Goal: Answer question/provide support: Share knowledge or assist other users

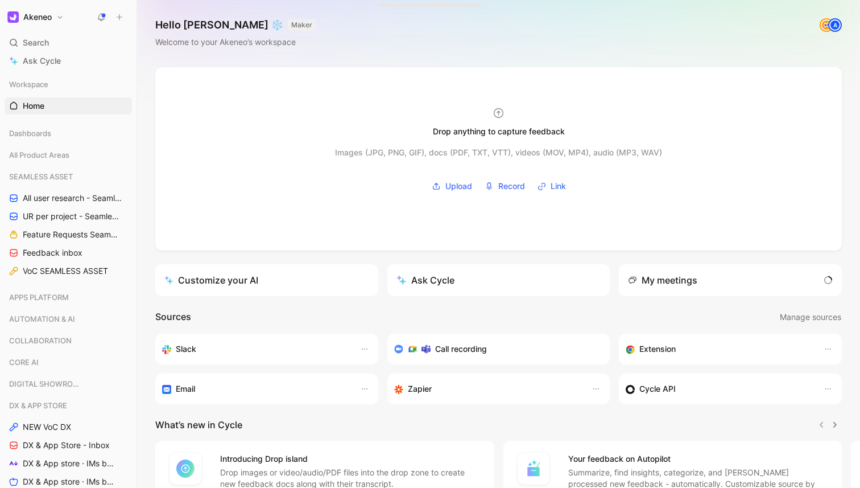
click at [96, 18] on button at bounding box center [101, 17] width 16 height 16
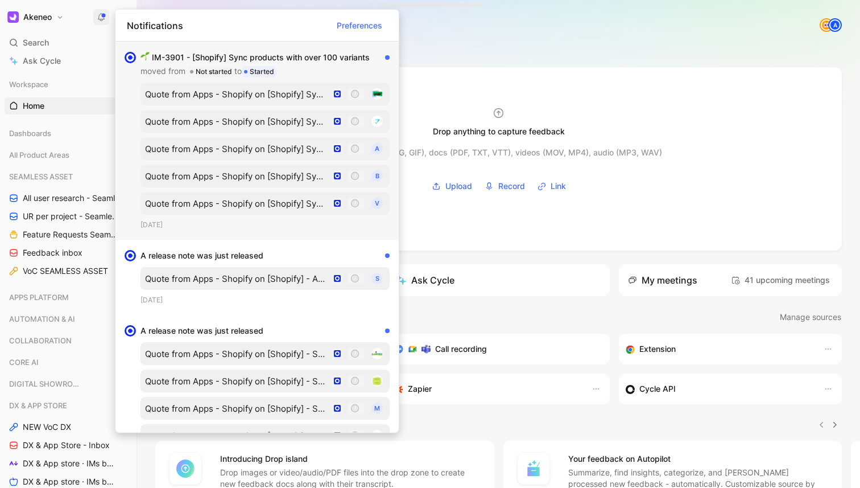
click at [301, 58] on div "IM-3901 - [Shopify] Sync products with over 100 variants moved from Not started…" at bounding box center [261, 64] width 240 height 27
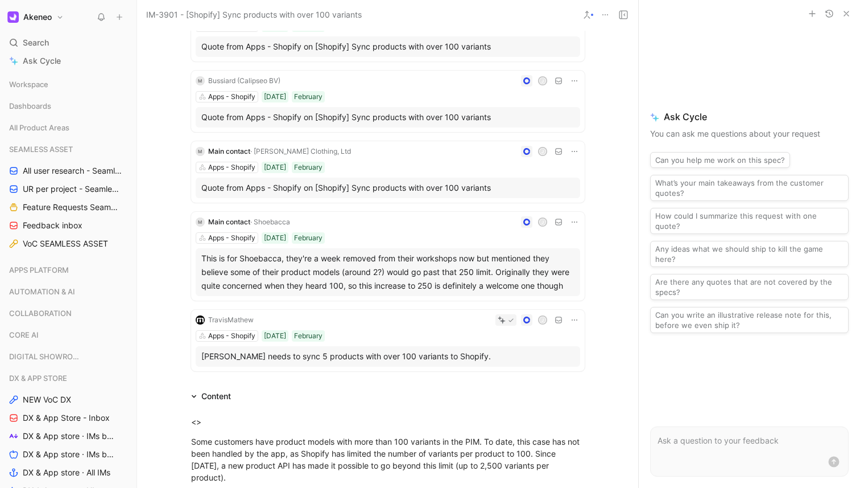
scroll to position [508, 0]
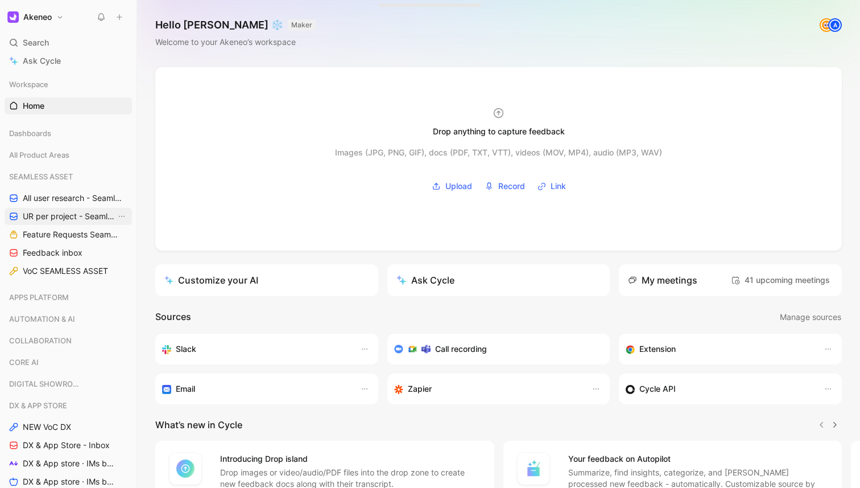
click at [47, 213] on span "UR per project - Seamless assets (Marion)" at bounding box center [69, 216] width 93 height 11
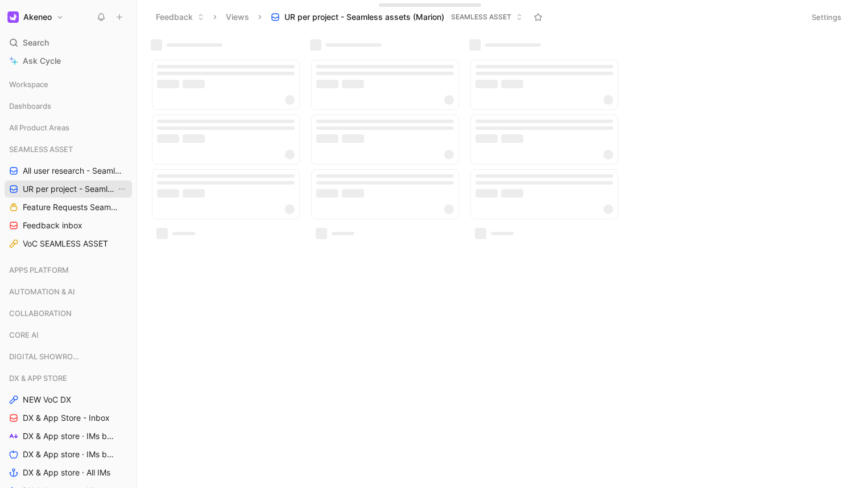
click at [47, 213] on link "Feature Requests Seamless Assets" at bounding box center [68, 207] width 127 height 17
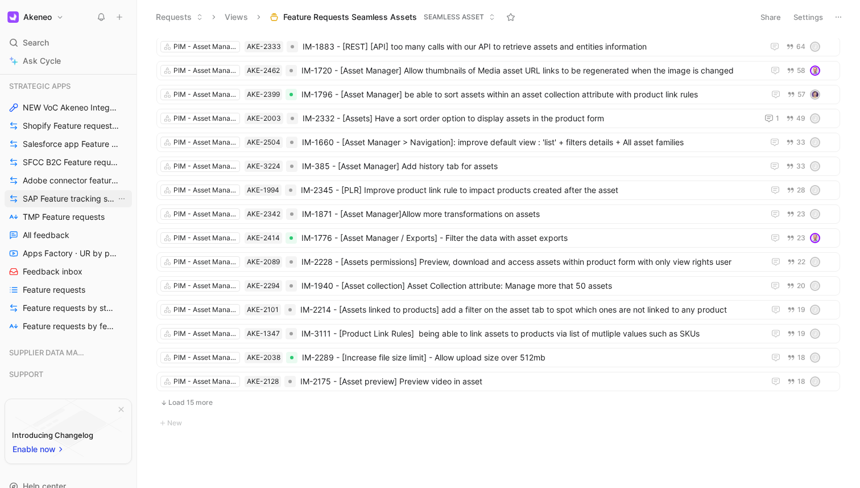
scroll to position [679, 0]
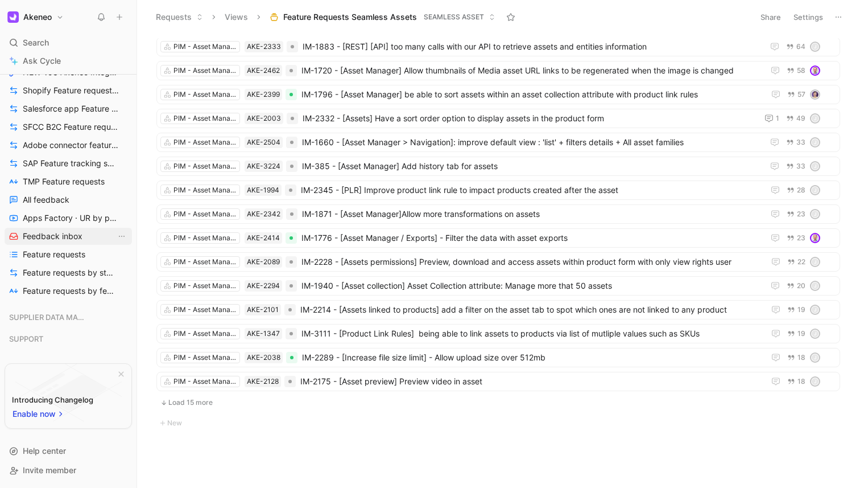
click at [65, 241] on span "Feedback inbox" at bounding box center [53, 235] width 60 height 11
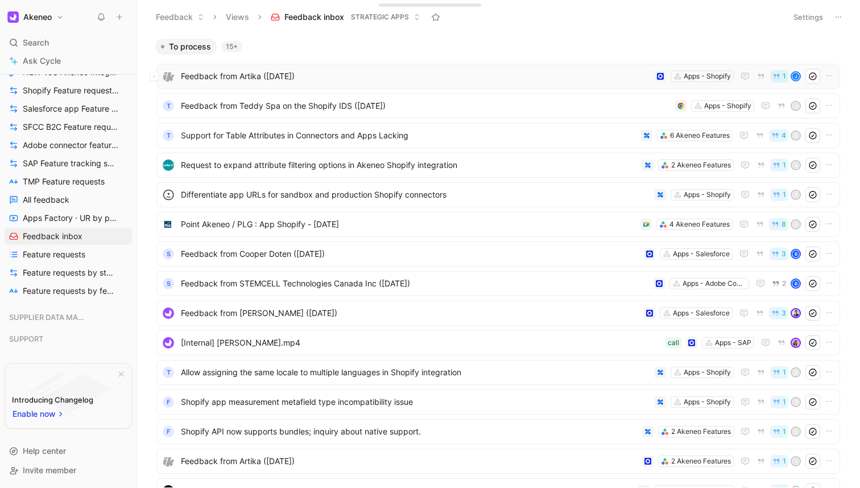
click at [431, 77] on span "Feedback from Artika ([DATE])" at bounding box center [415, 76] width 469 height 14
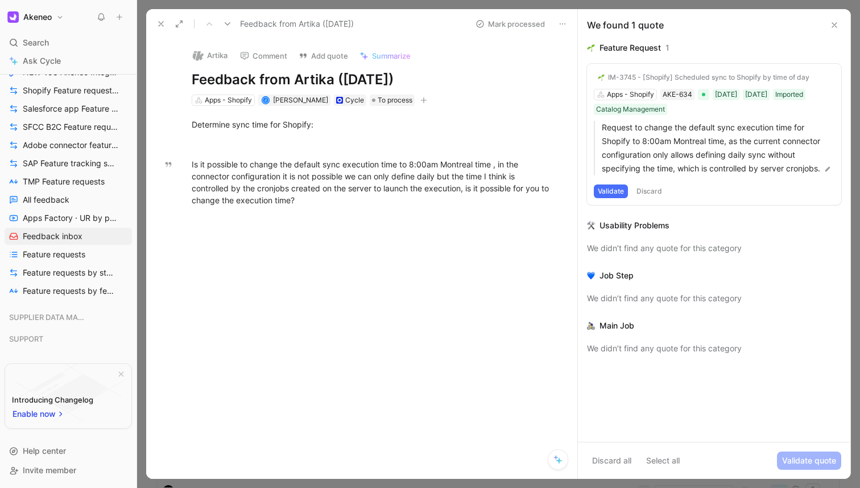
click at [612, 190] on button "Validate" at bounding box center [611, 191] width 34 height 14
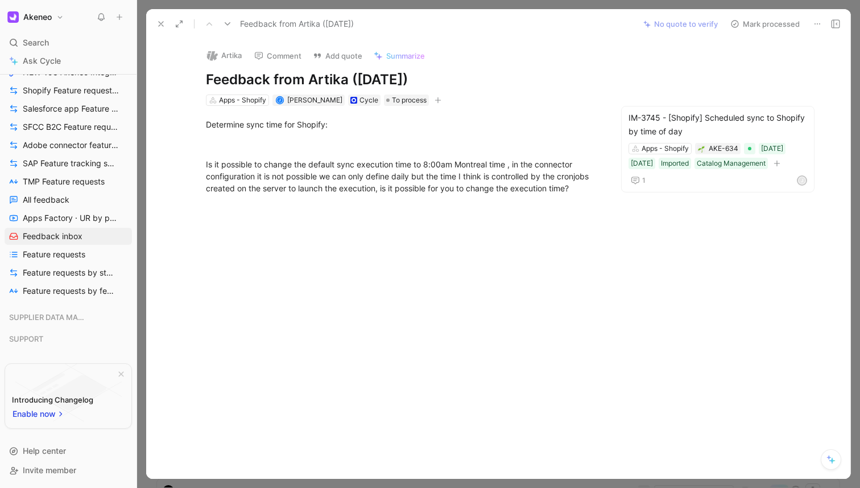
click at [160, 6] on div at bounding box center [498, 244] width 723 height 488
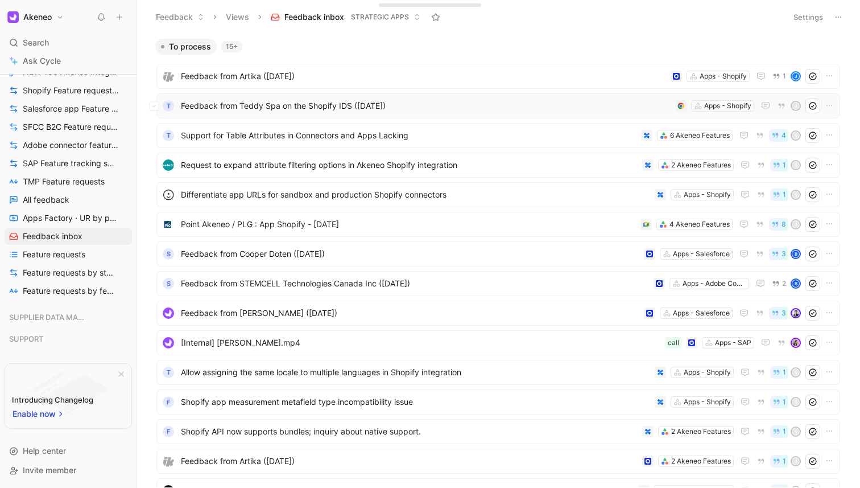
click at [313, 99] on span "Feedback from Teddy Spa on the Shopify IDS ([DATE])" at bounding box center [426, 106] width 490 height 14
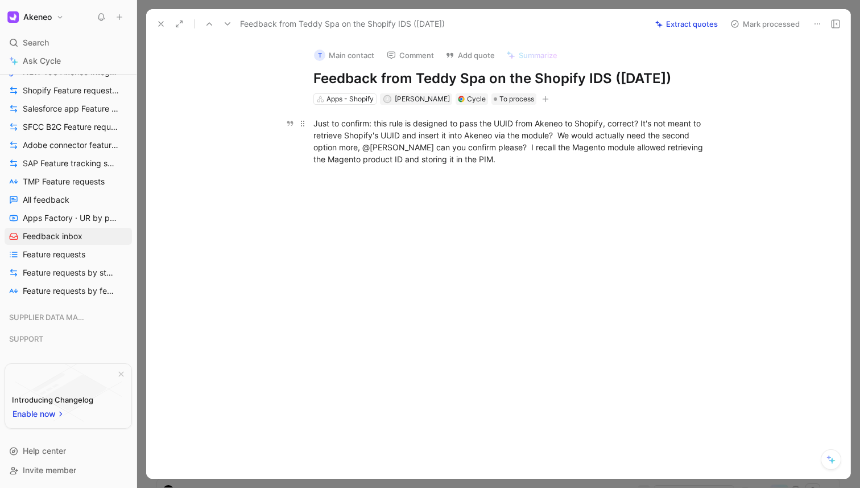
click at [401, 138] on div "Just to confirm: this rule is designed to pass the UUID from Akeneo to Shopify,…" at bounding box center [511, 141] width 394 height 48
click at [514, 5] on div at bounding box center [498, 244] width 723 height 488
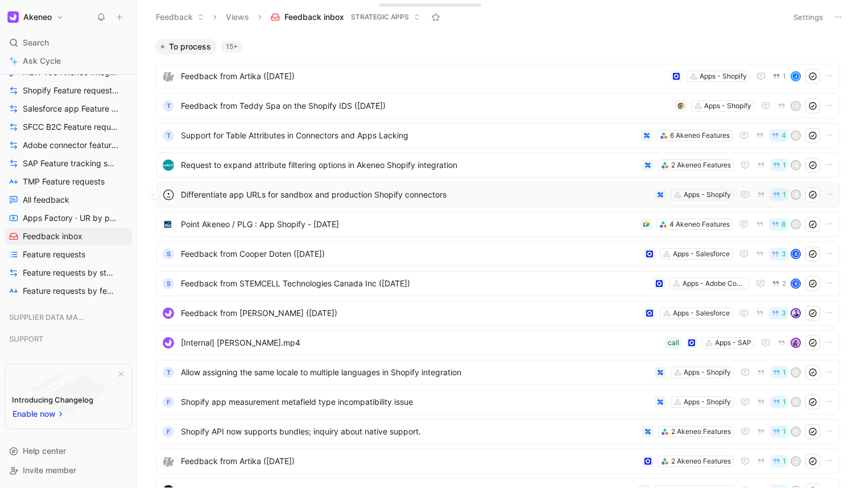
click at [460, 195] on span "Differentiate app URLs for sandbox and production Shopify connectors" at bounding box center [415, 195] width 469 height 14
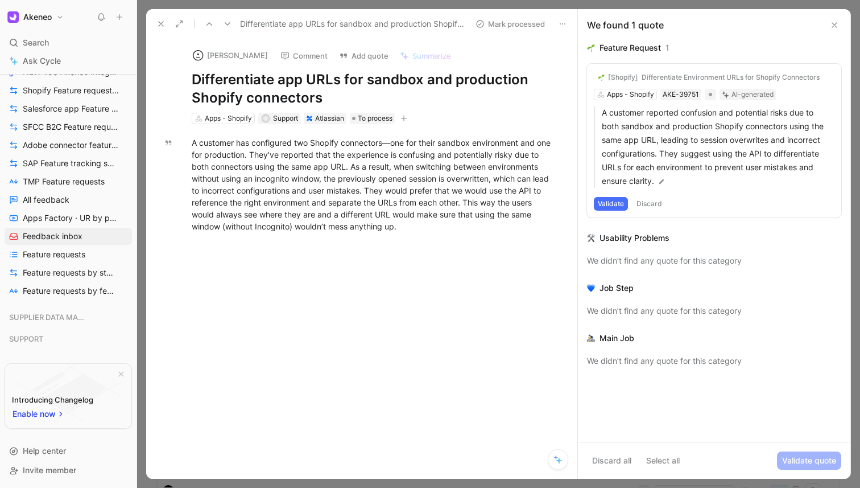
click at [611, 205] on button "Validate" at bounding box center [611, 204] width 34 height 14
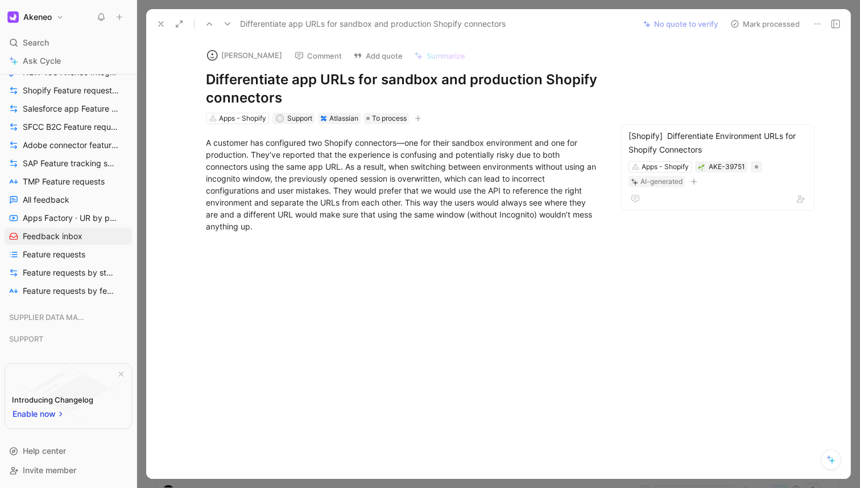
click at [141, 249] on div at bounding box center [498, 244] width 723 height 488
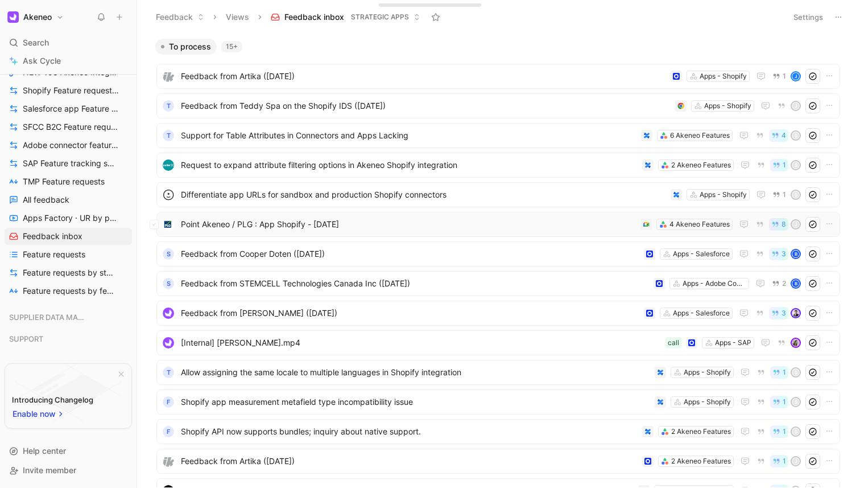
click at [348, 219] on span "Point Akeneo / PLG : App Shopify - [DATE]" at bounding box center [408, 224] width 455 height 14
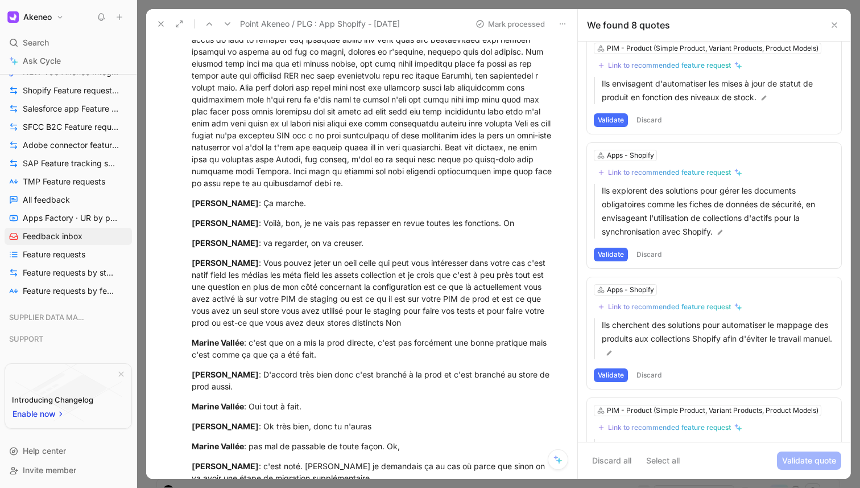
scroll to position [688, 0]
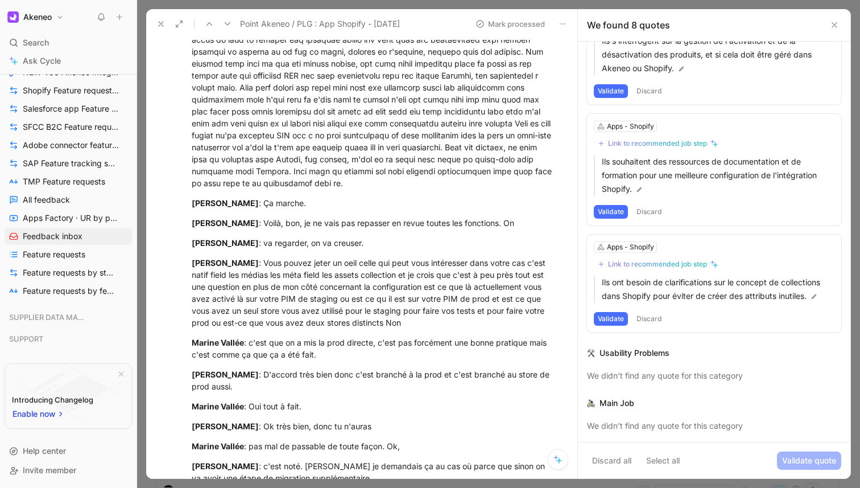
click at [653, 318] on button "Discard" at bounding box center [650, 319] width 34 height 14
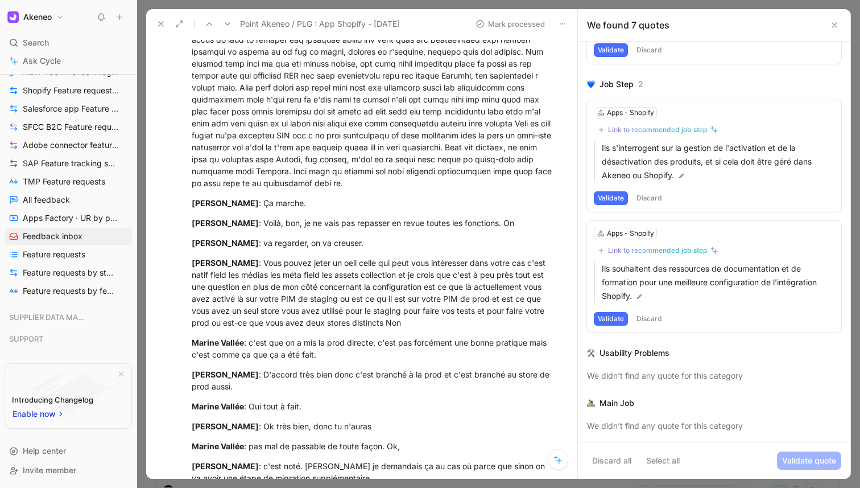
scroll to position [581, 0]
click at [652, 314] on button "Discard" at bounding box center [650, 319] width 34 height 14
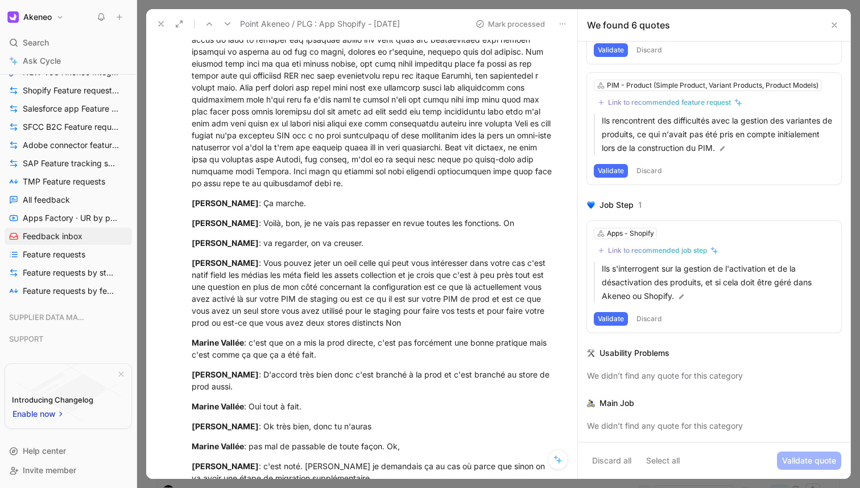
scroll to position [460, 0]
click at [652, 314] on button "Discard" at bounding box center [650, 319] width 34 height 14
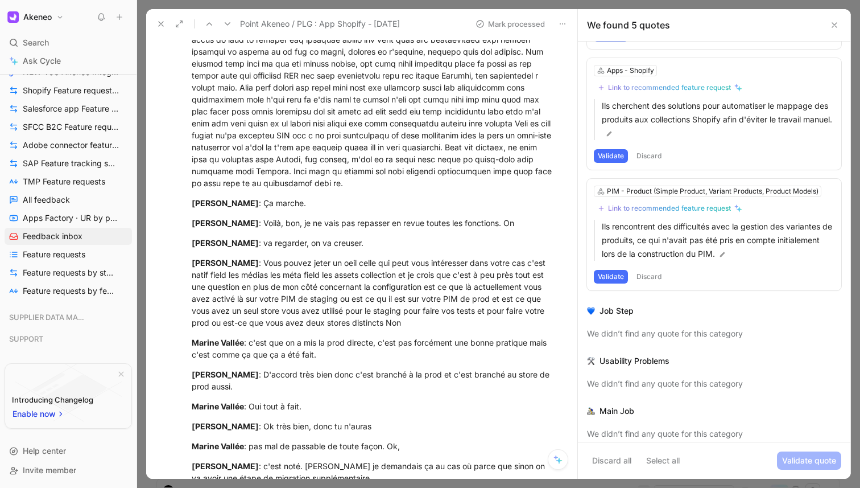
scroll to position [362, 0]
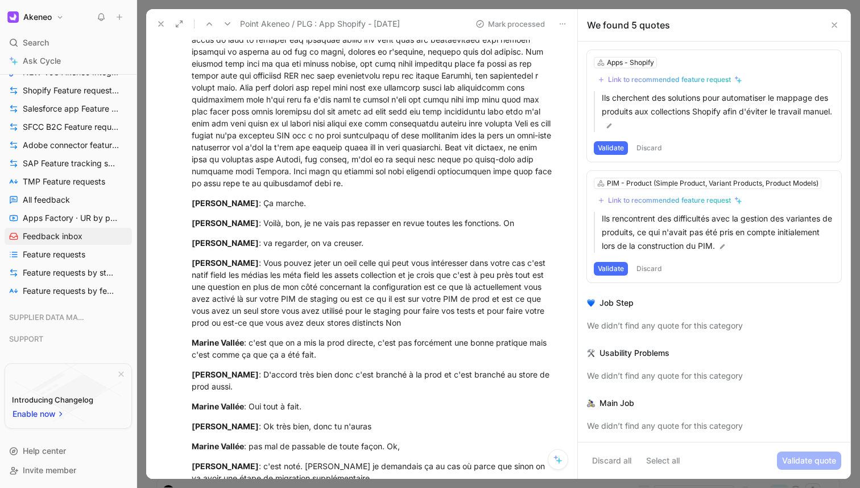
click at [650, 267] on button "Discard" at bounding box center [650, 269] width 34 height 14
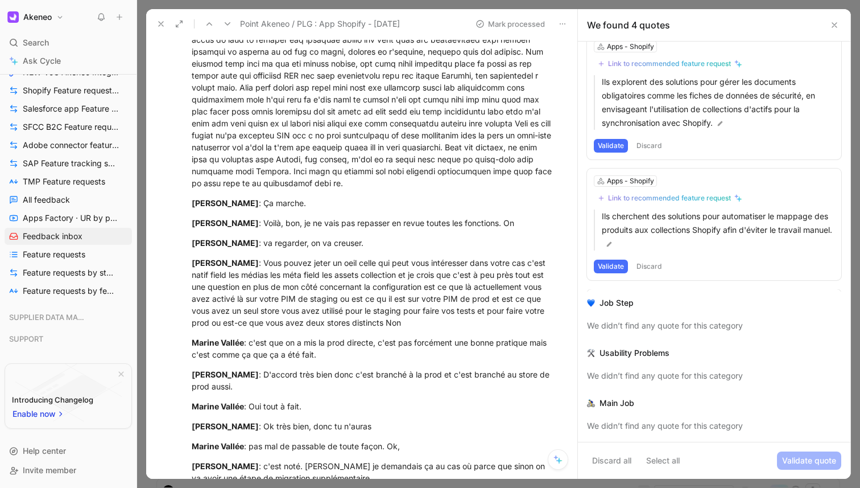
scroll to position [242, 0]
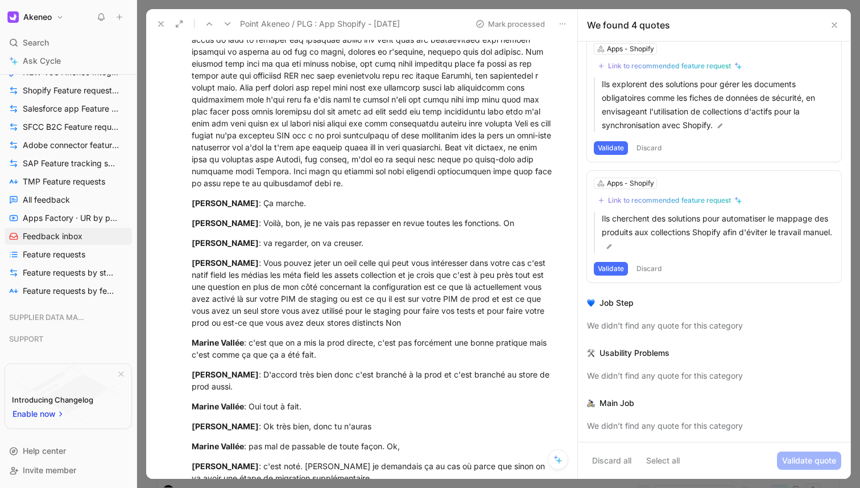
click at [650, 267] on button "Discard" at bounding box center [650, 269] width 34 height 14
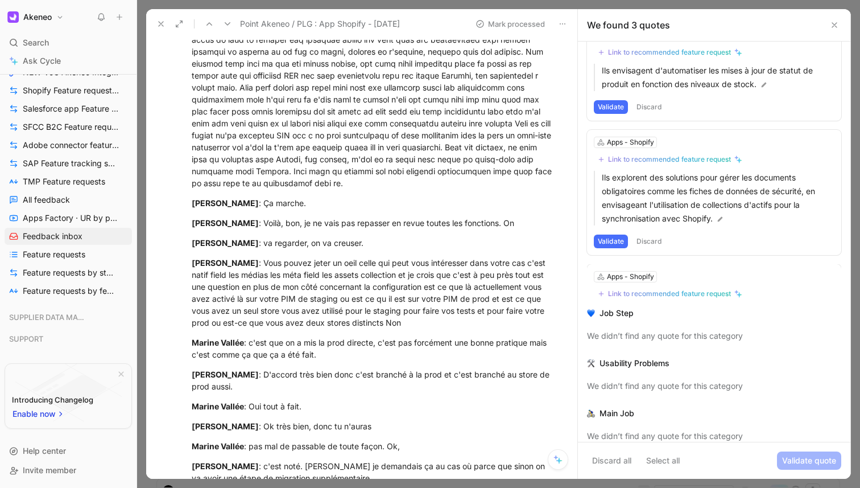
scroll to position [121, 0]
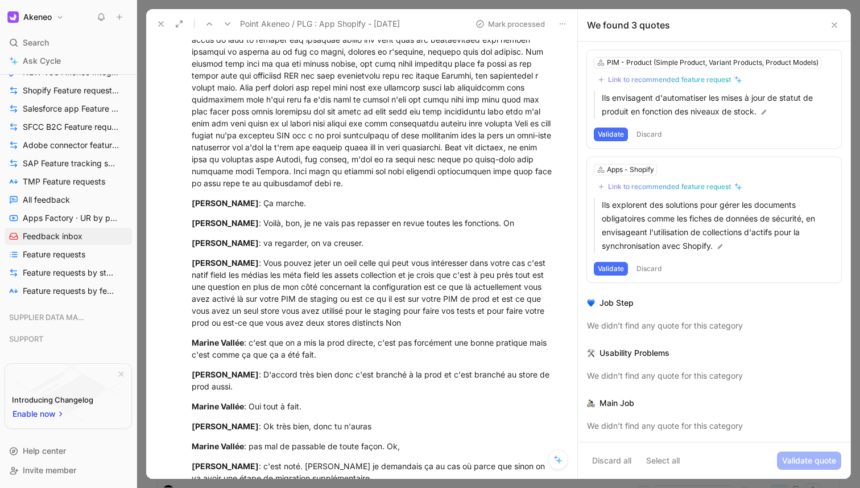
click at [650, 267] on button "Discard" at bounding box center [650, 269] width 34 height 14
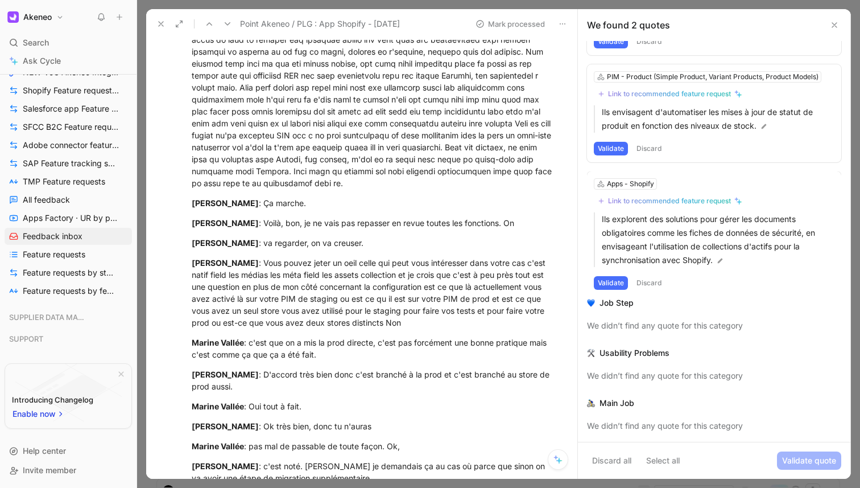
scroll to position [0, 0]
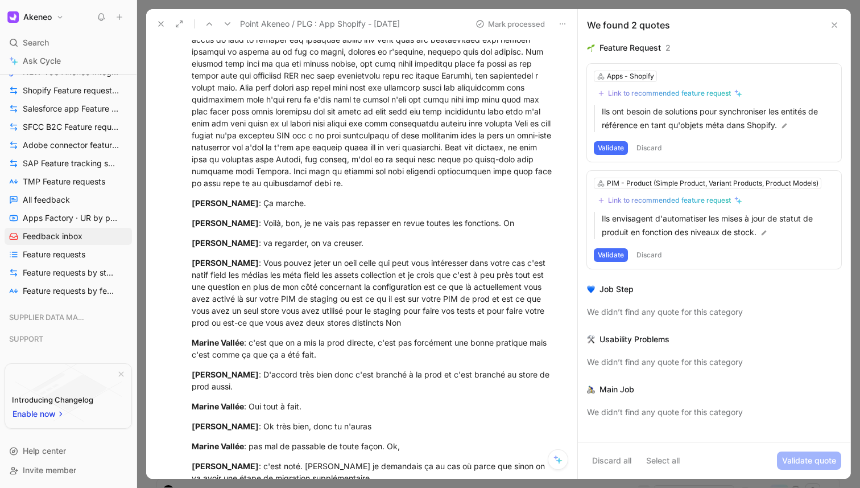
click at [652, 256] on button "Discard" at bounding box center [650, 255] width 34 height 14
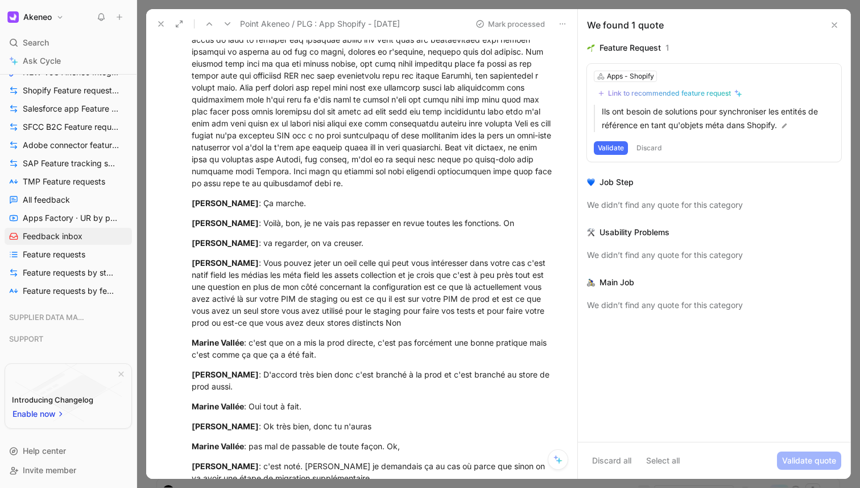
click at [653, 150] on button "Discard" at bounding box center [650, 148] width 34 height 14
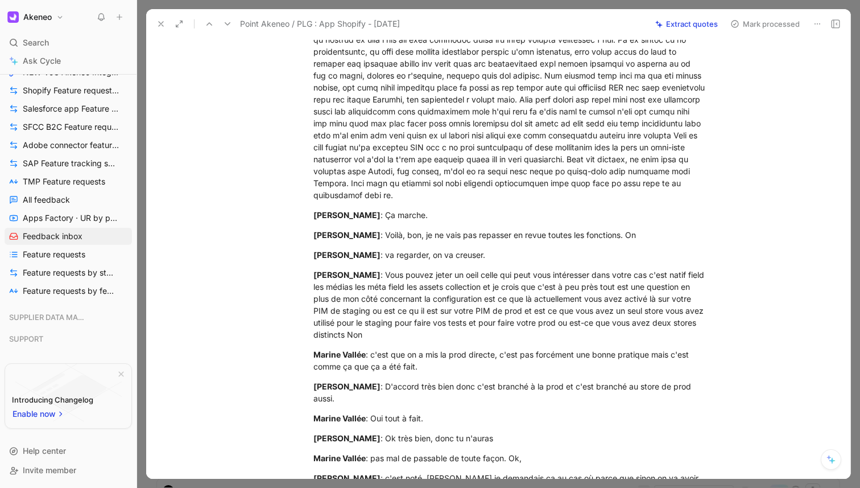
click at [392, 5] on div at bounding box center [498, 244] width 723 height 488
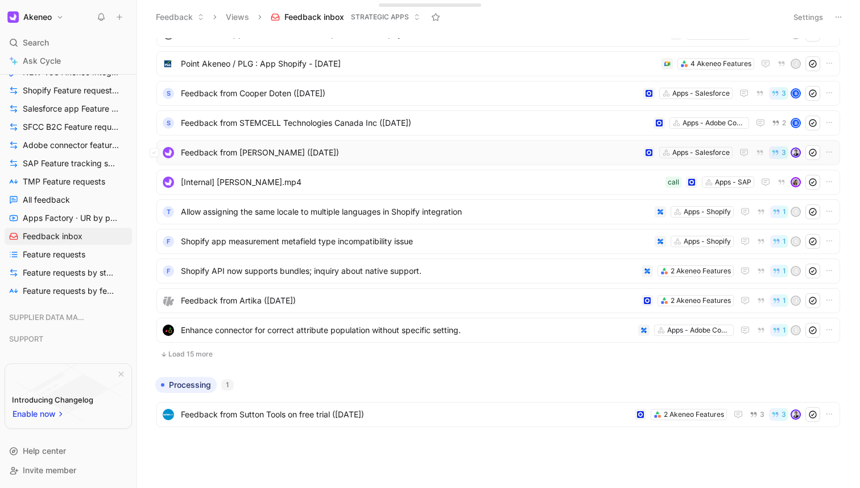
scroll to position [161, 0]
click at [468, 249] on div "f Shopify app measurement metafield type incompatibility issue Apps - Shopify 1…" at bounding box center [498, 240] width 684 height 25
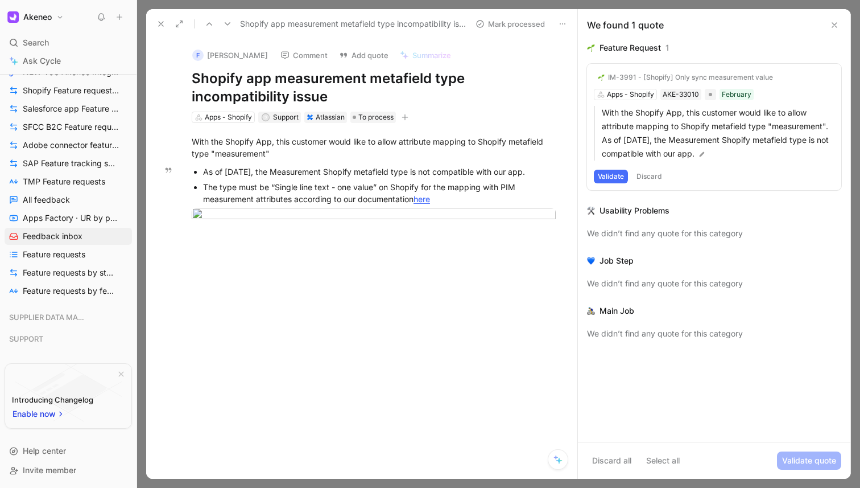
click at [616, 180] on button "Validate" at bounding box center [611, 177] width 34 height 14
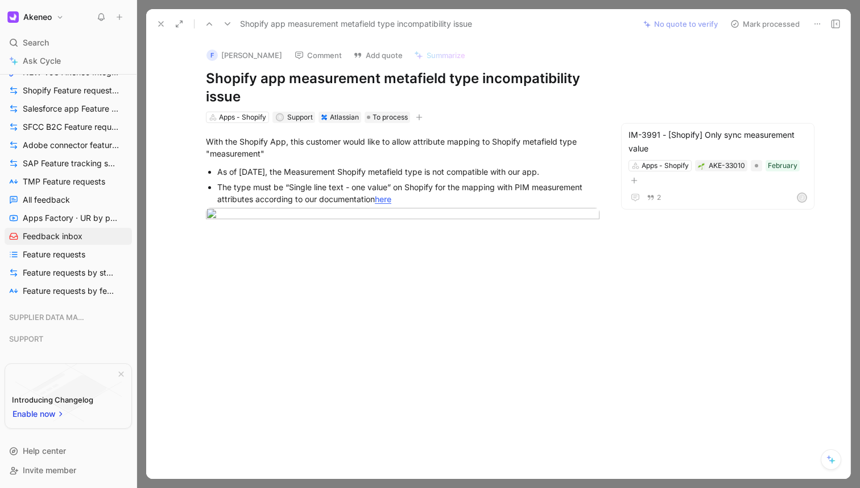
click at [143, 333] on div at bounding box center [498, 244] width 723 height 488
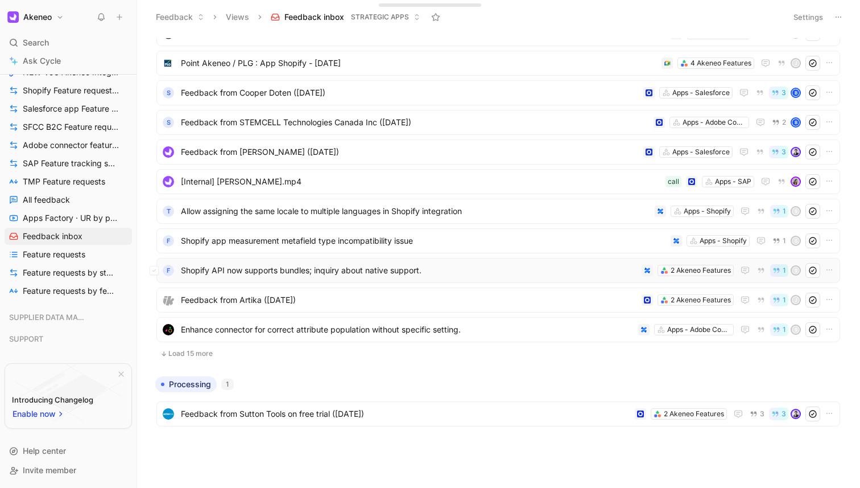
click at [299, 275] on span "Shopify API now supports bundles; inquiry about native support." at bounding box center [409, 270] width 456 height 14
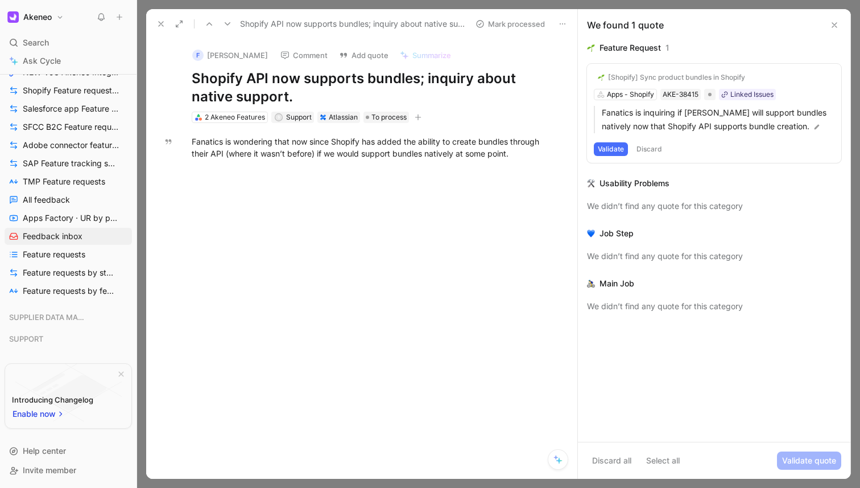
click at [610, 154] on button "Validate" at bounding box center [611, 149] width 34 height 14
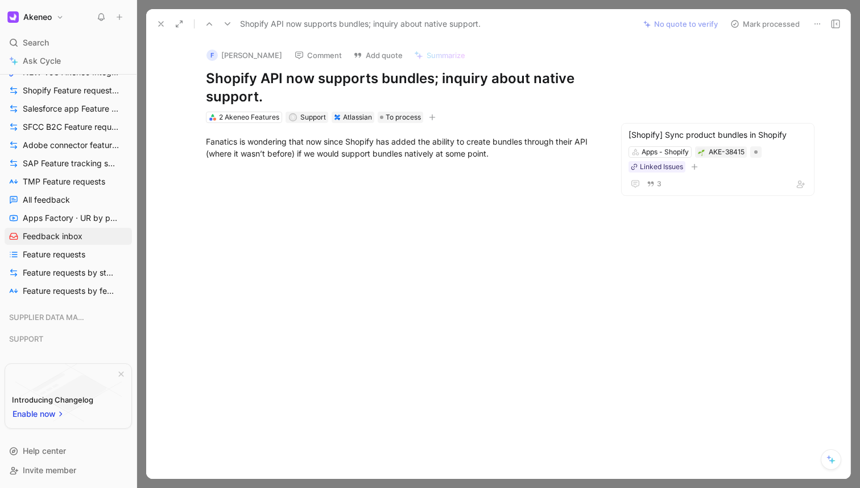
click at [145, 213] on div at bounding box center [498, 244] width 723 height 488
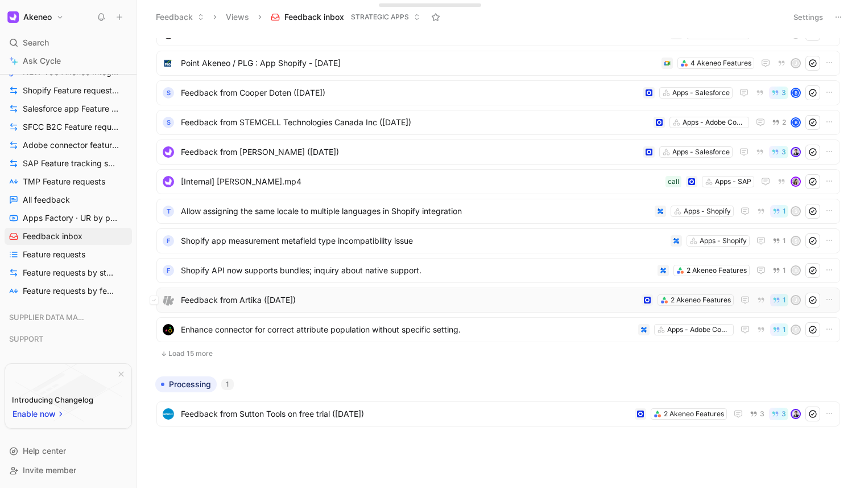
click at [229, 291] on div "Feedback from Artika ([DATE]) 2 Akeneo Features 1 J" at bounding box center [498, 299] width 684 height 25
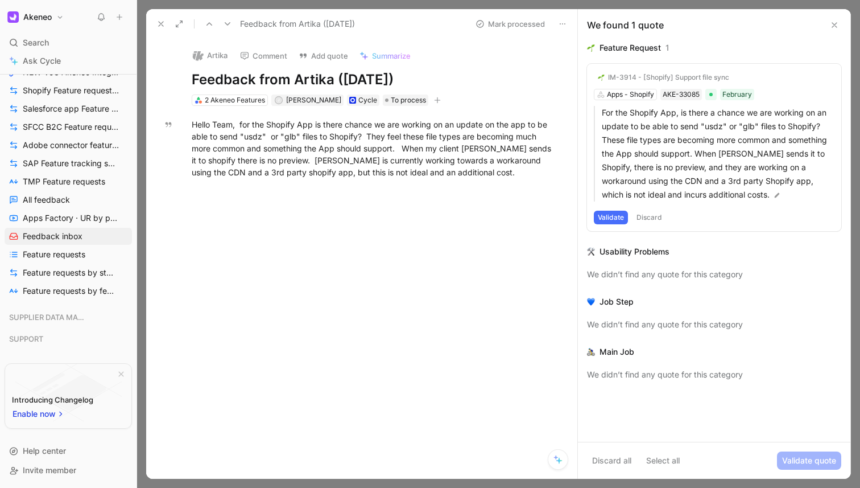
click at [652, 220] on button "Discard" at bounding box center [650, 218] width 34 height 14
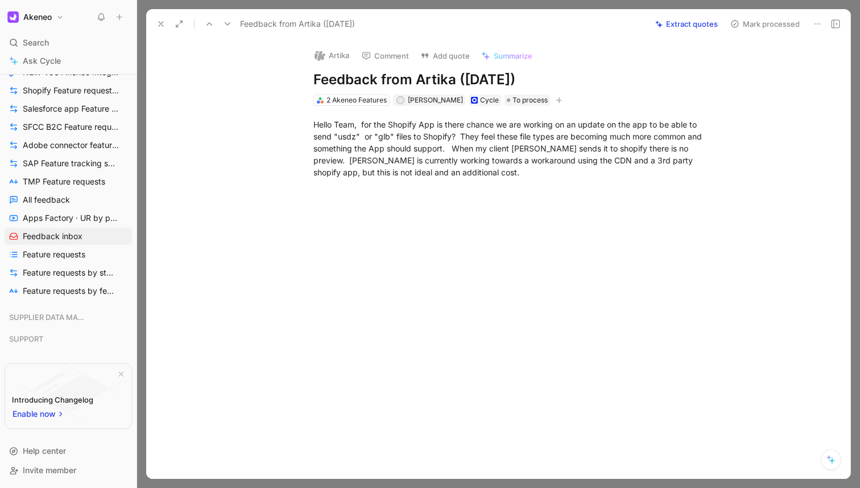
click at [142, 211] on div at bounding box center [498, 244] width 723 height 488
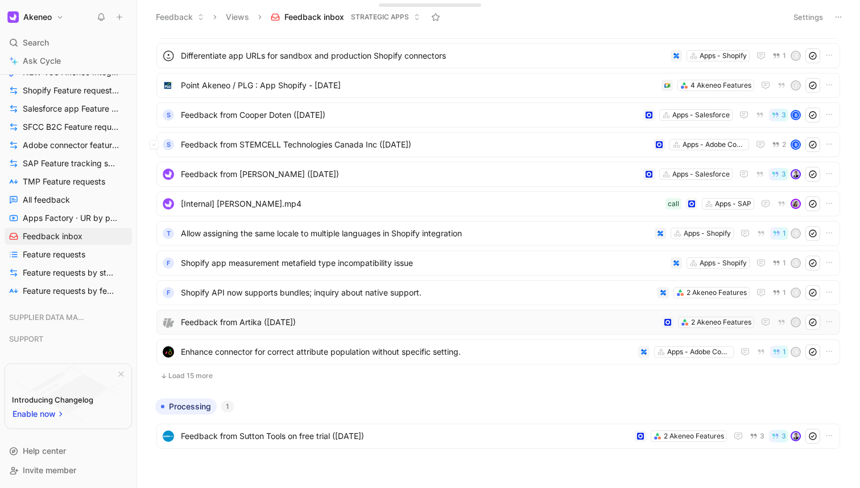
scroll to position [161, 0]
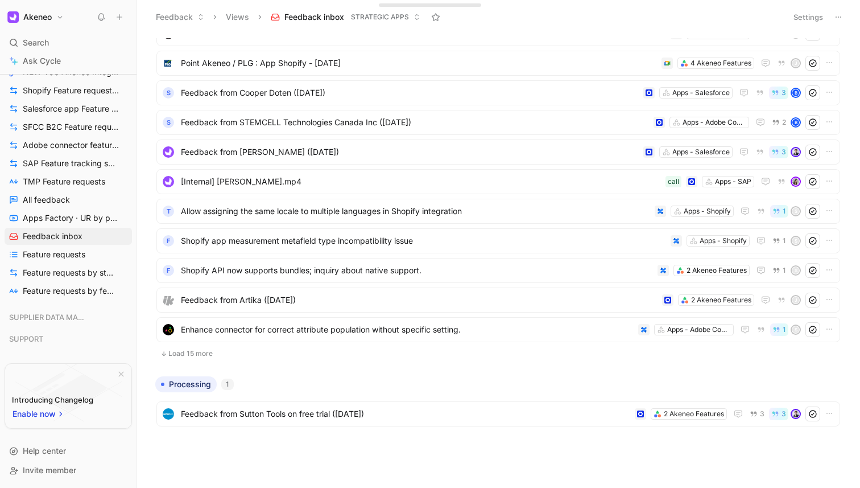
click at [189, 357] on button "Load 15 more" at bounding box center [498, 354] width 684 height 14
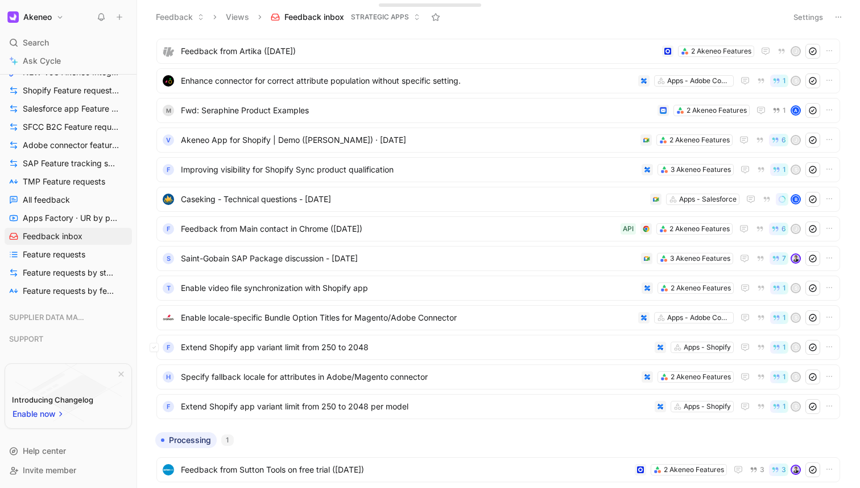
scroll to position [410, 0]
click at [436, 133] on span "Akeneo App for Shopify | Demo ([PERSON_NAME]) · [DATE]" at bounding box center [408, 140] width 455 height 14
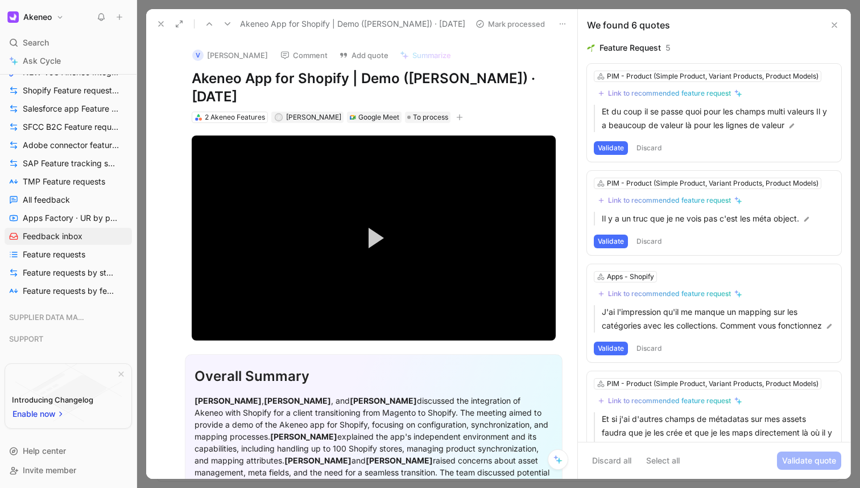
click at [641, 241] on button "Discard" at bounding box center [650, 241] width 34 height 14
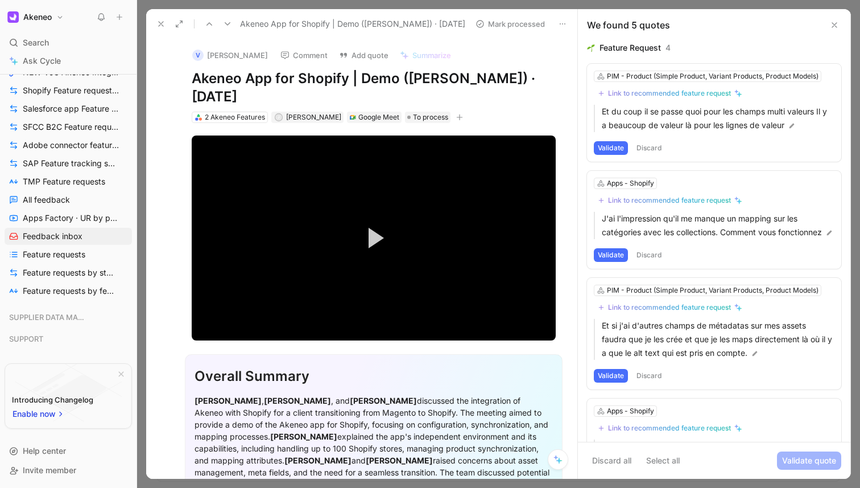
click at [649, 149] on button "Discard" at bounding box center [650, 148] width 34 height 14
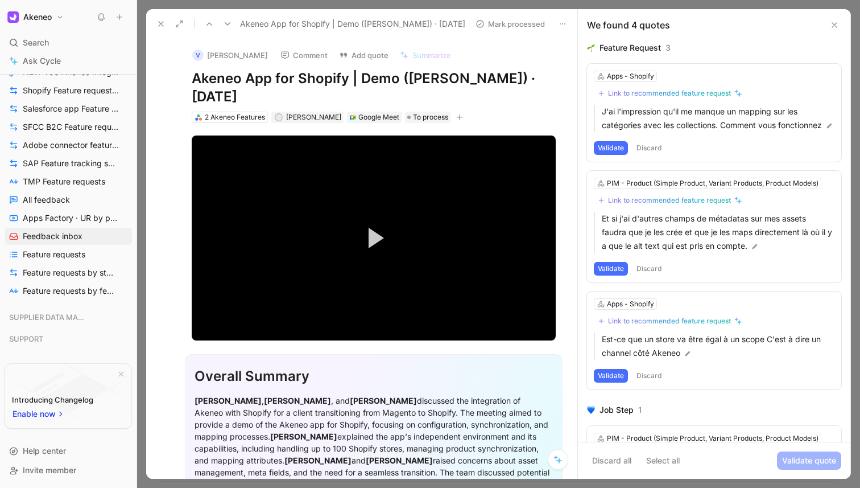
click at [647, 154] on button "Discard" at bounding box center [650, 148] width 34 height 14
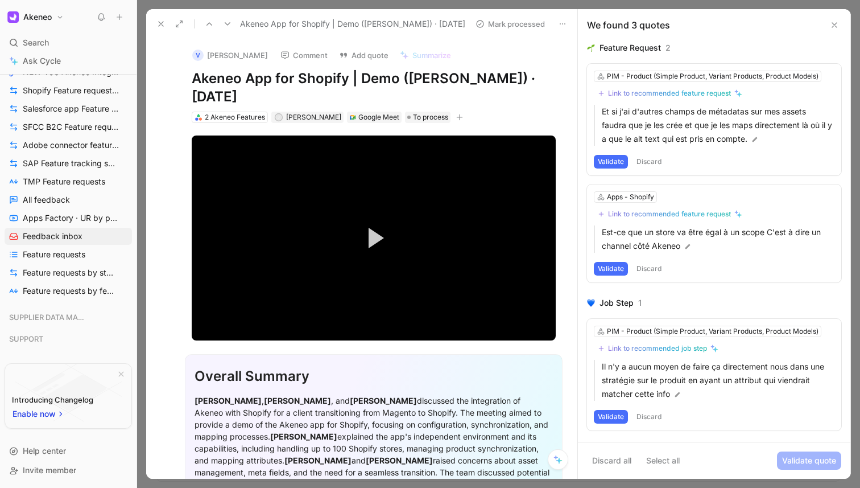
click at [647, 155] on button "Discard" at bounding box center [650, 162] width 34 height 14
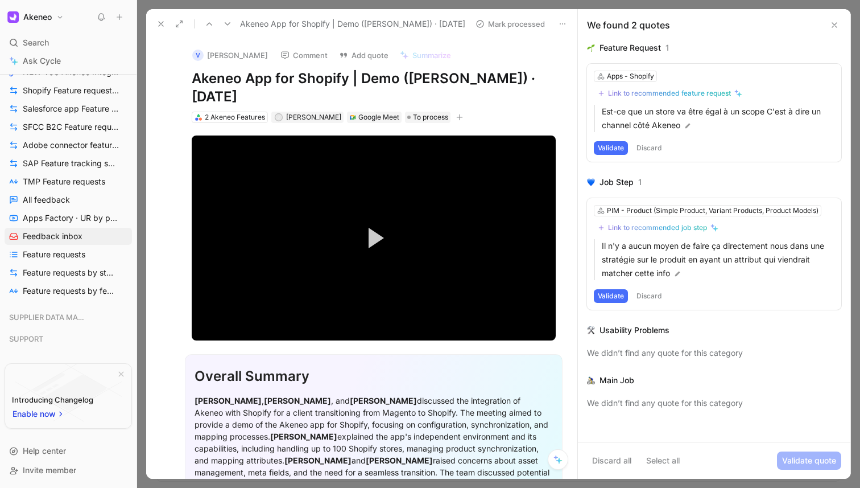
click at [647, 154] on button "Discard" at bounding box center [650, 148] width 34 height 14
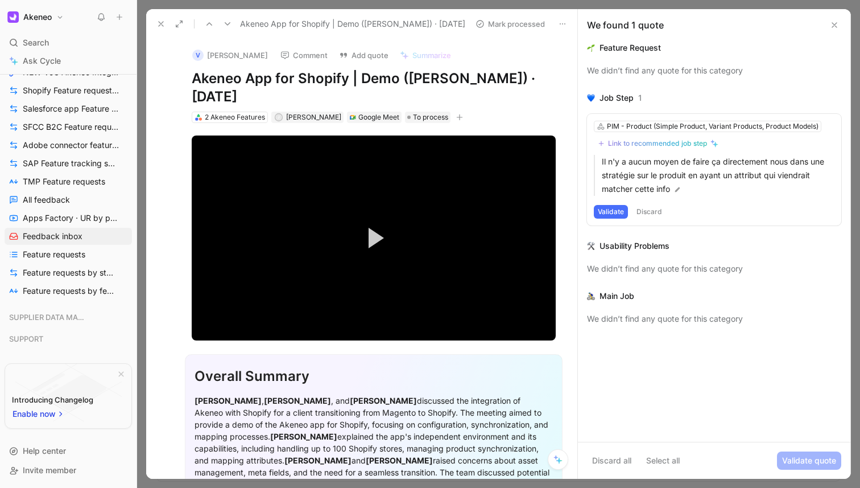
click at [652, 207] on button "Discard" at bounding box center [650, 212] width 34 height 14
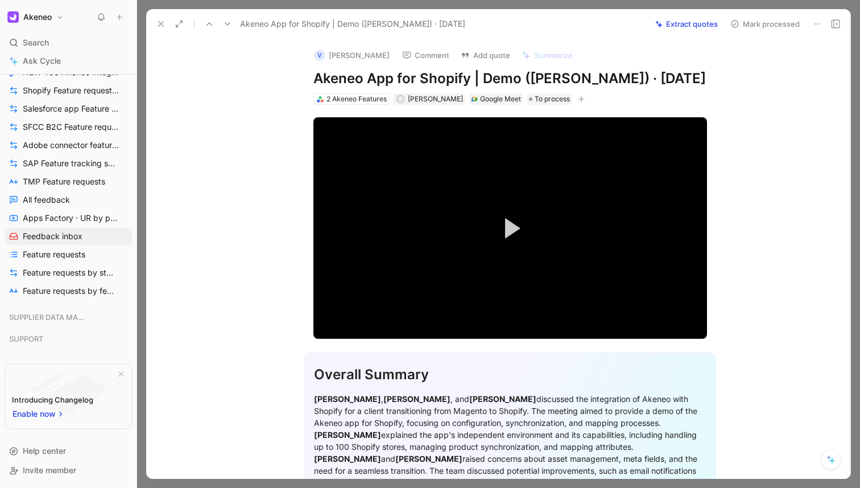
click at [141, 304] on div at bounding box center [498, 244] width 723 height 488
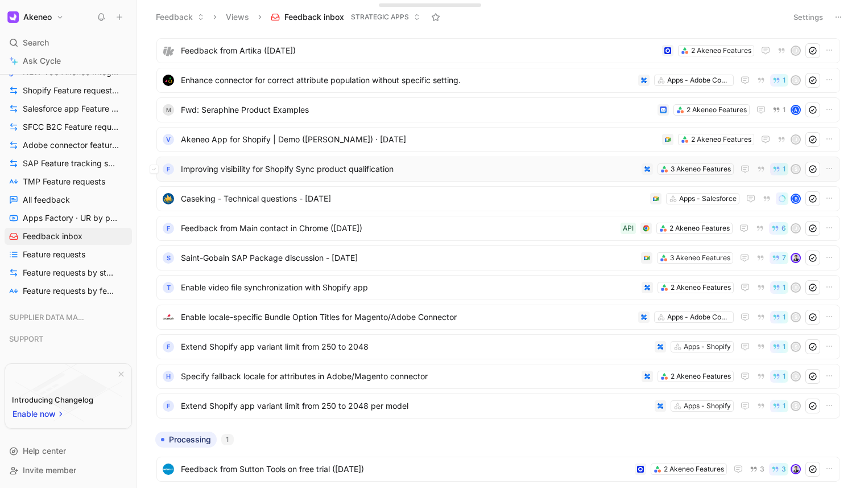
click at [360, 171] on span "Improving visibility for Shopify Sync product qualification" at bounding box center [409, 169] width 456 height 14
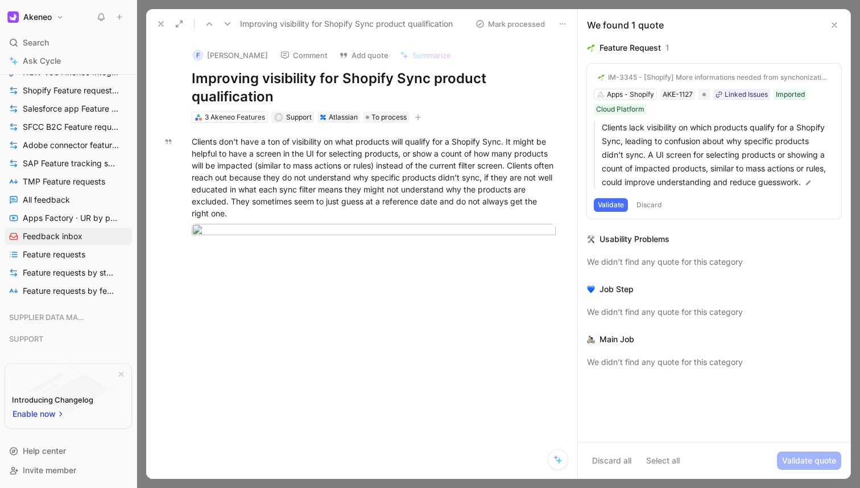
click at [620, 7] on div at bounding box center [498, 244] width 723 height 488
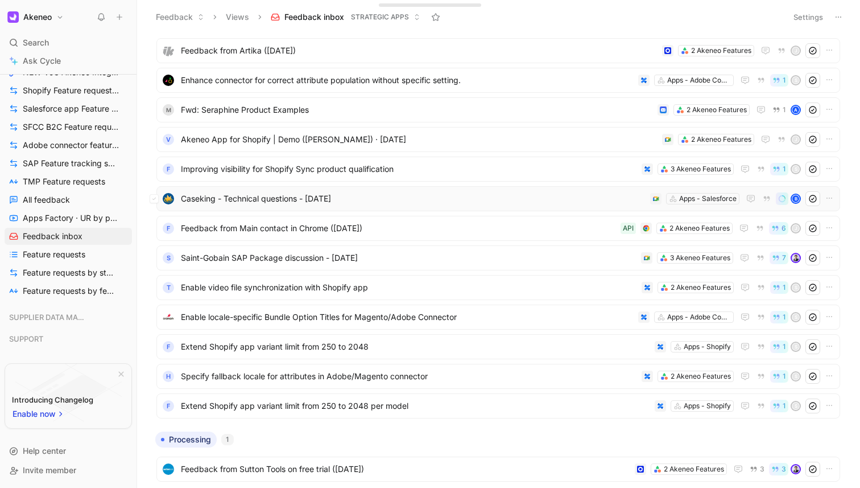
click at [426, 199] on span "Caseking - Technical questions - [DATE]" at bounding box center [413, 199] width 465 height 14
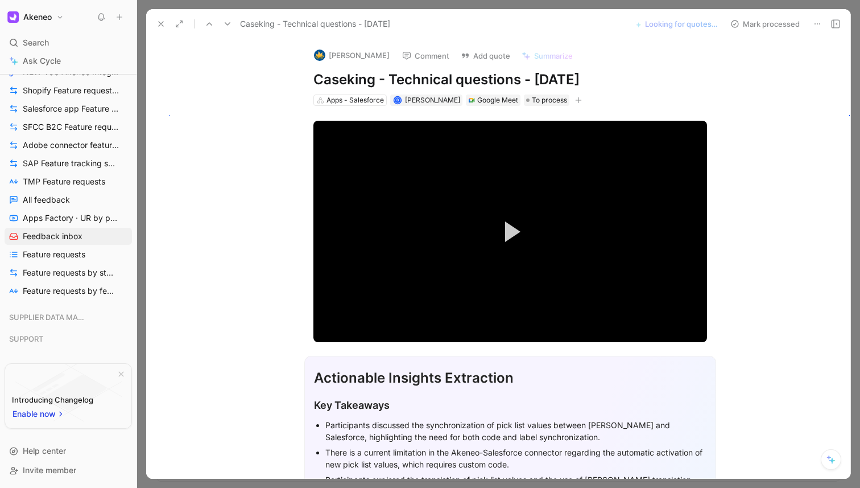
click at [424, 6] on div at bounding box center [498, 244] width 723 height 488
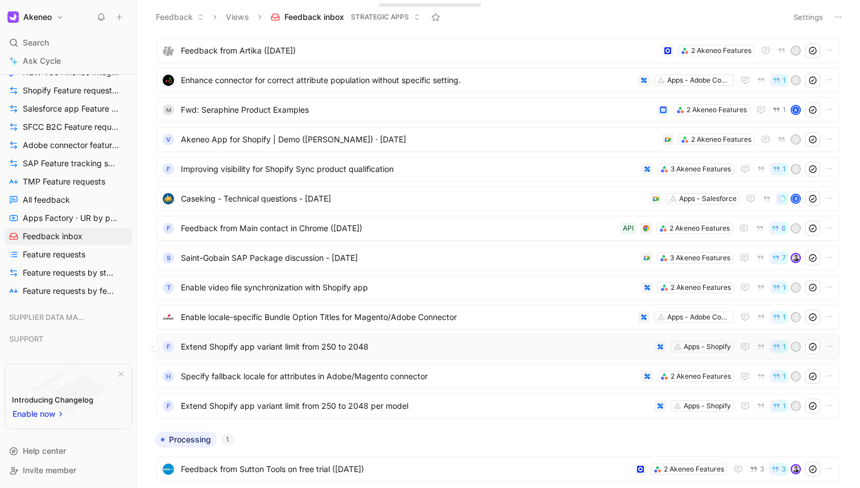
click at [369, 349] on span "Extend Shopify app variant limit from 250 to 2048" at bounding box center [415, 347] width 469 height 14
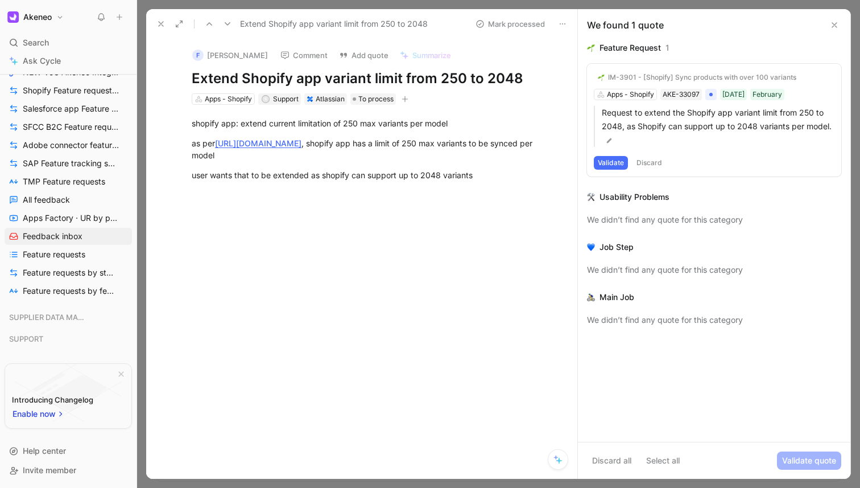
click at [583, 9] on div at bounding box center [498, 244] width 723 height 488
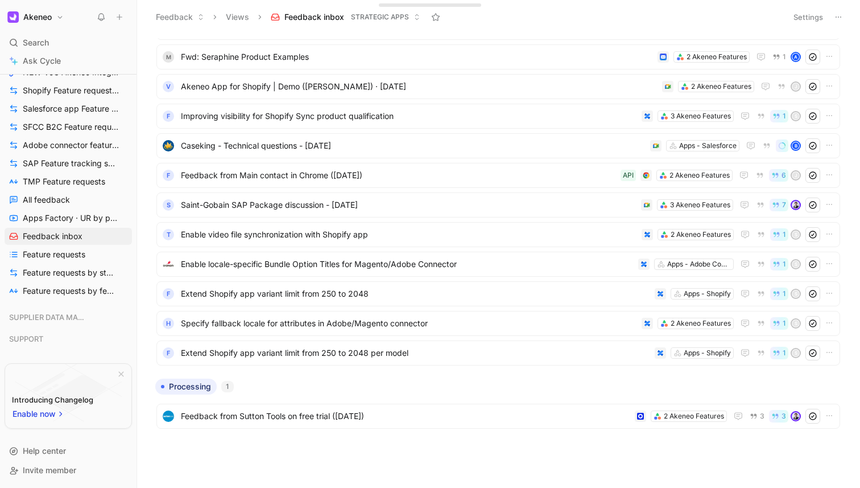
scroll to position [465, 0]
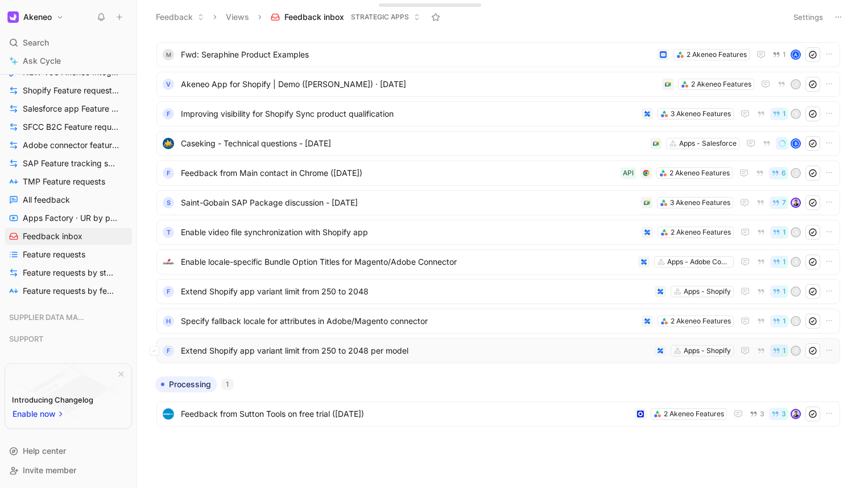
click at [505, 345] on span "Extend Shopify app variant limit from 250 to 2048 per model" at bounding box center [415, 351] width 469 height 14
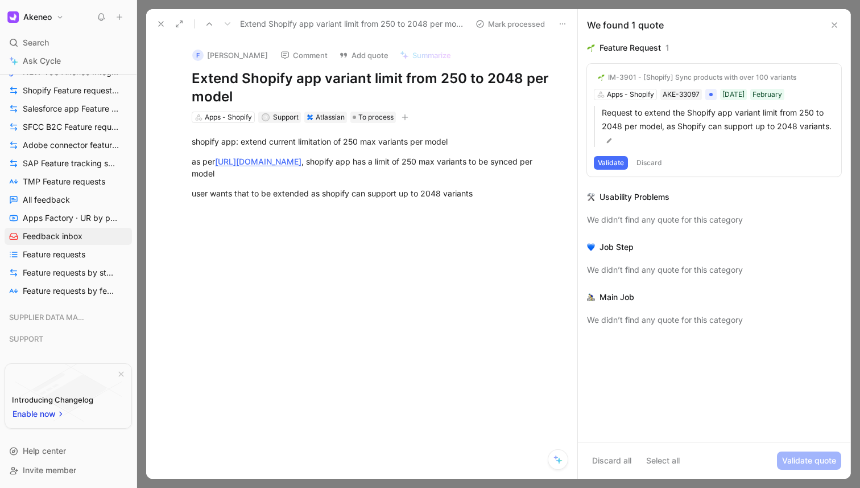
click at [708, 2] on div at bounding box center [498, 244] width 723 height 488
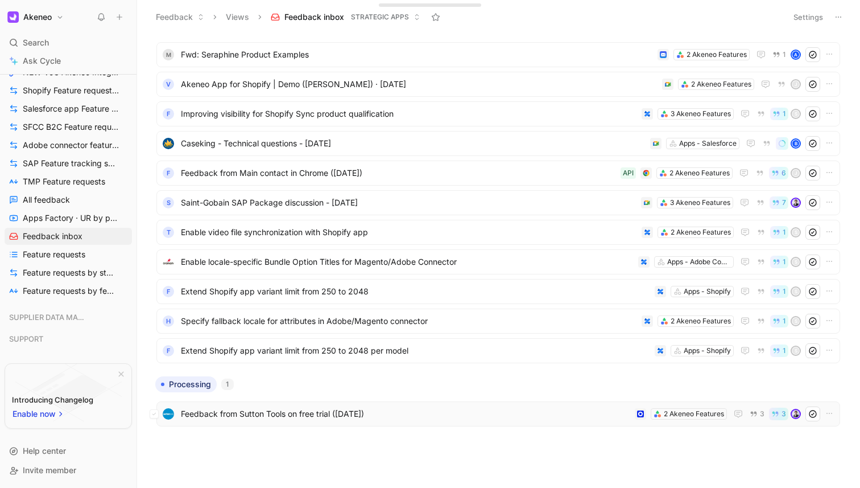
click at [407, 423] on div "Feedback from Sutton Tools on free trial ([DATE]) 2 Akeneo Features 3 3" at bounding box center [498, 413] width 684 height 25
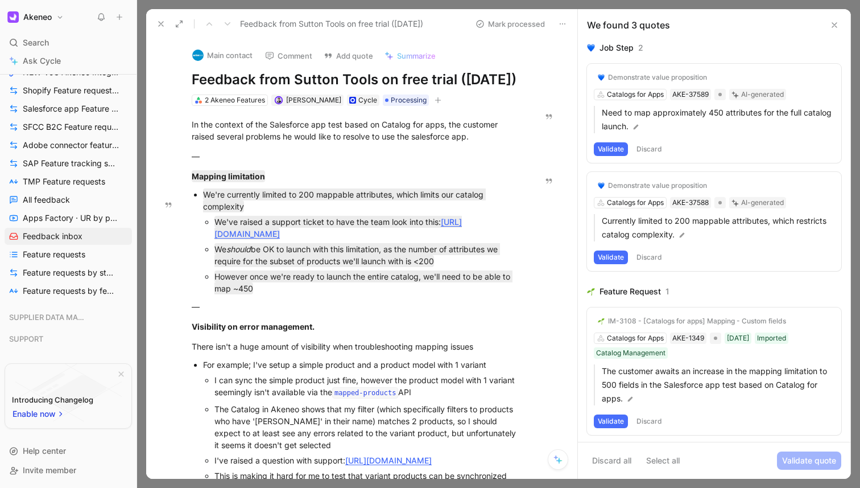
click at [696, 6] on div at bounding box center [498, 244] width 723 height 488
